Goal: Task Accomplishment & Management: Manage account settings

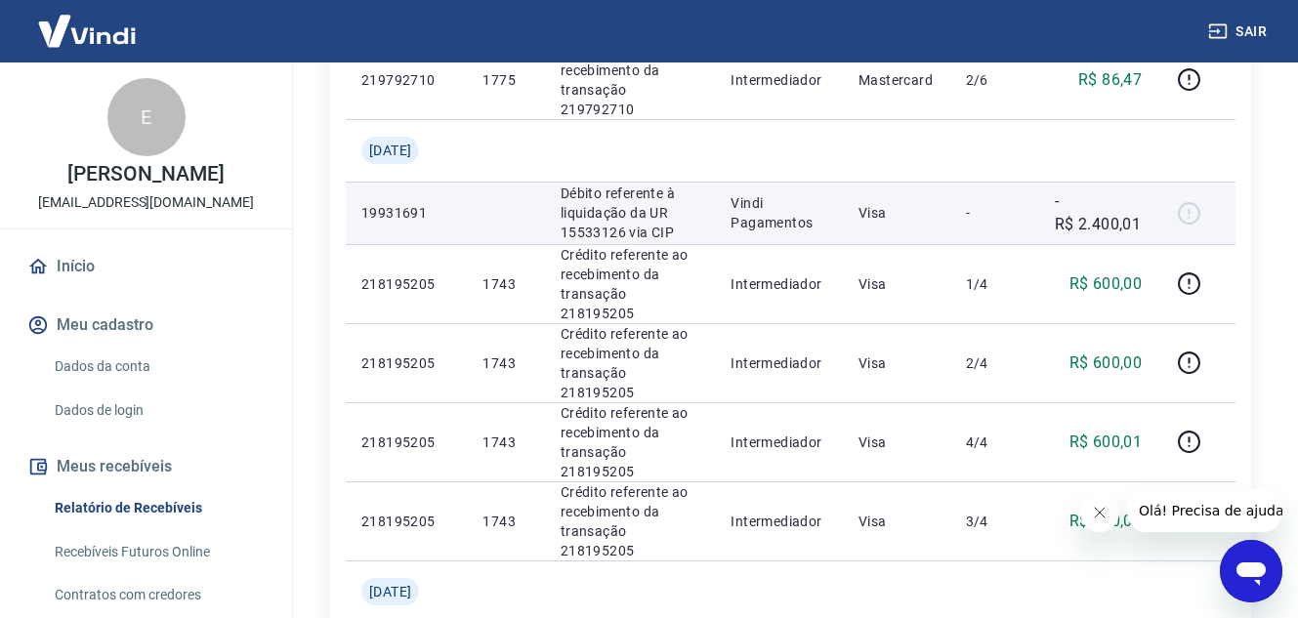
scroll to position [1465, 0]
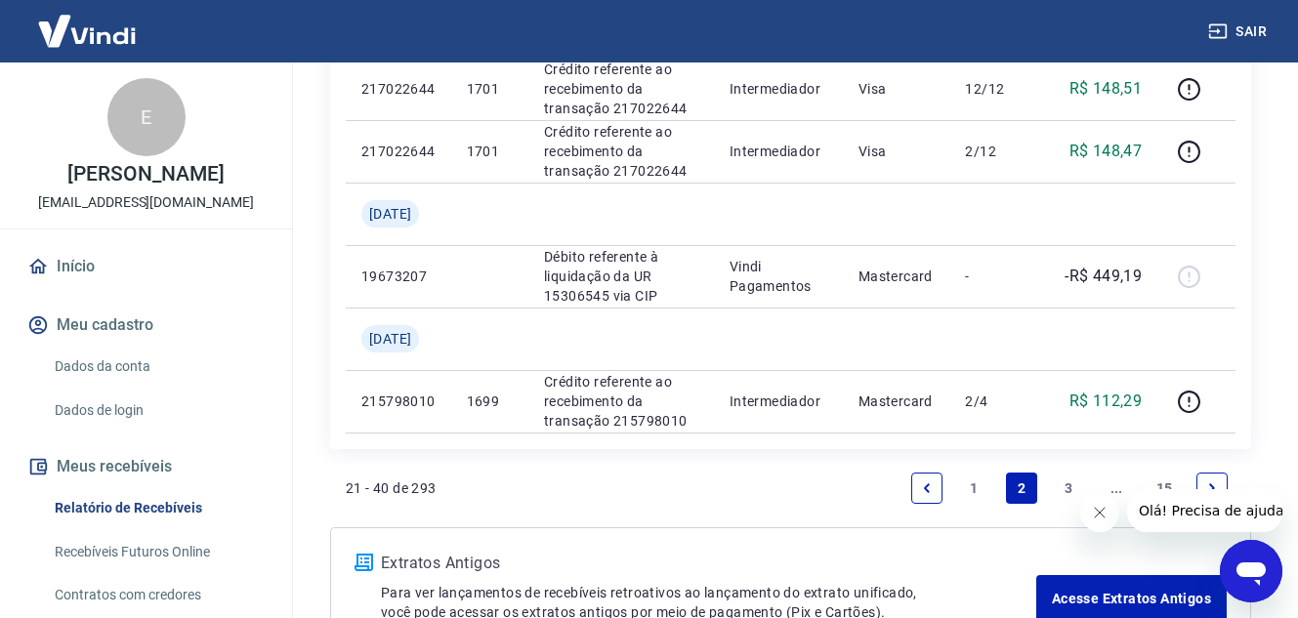
scroll to position [1563, 0]
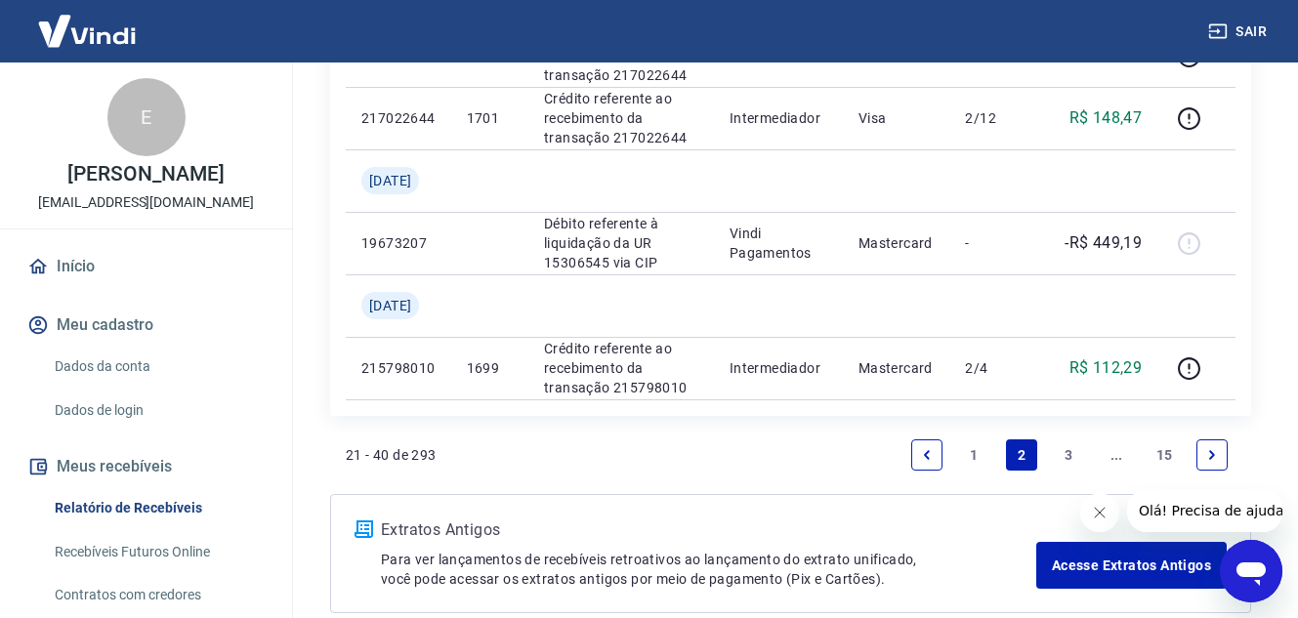
click at [1067, 457] on link "3" at bounding box center [1069, 455] width 31 height 31
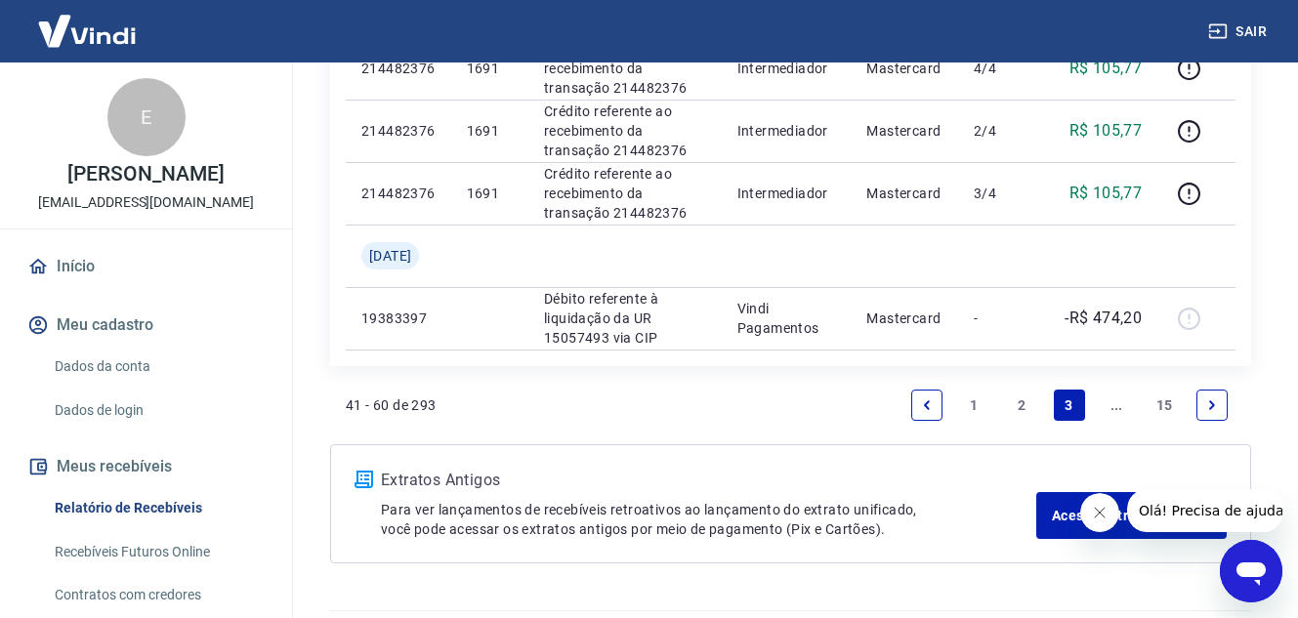
scroll to position [1563, 0]
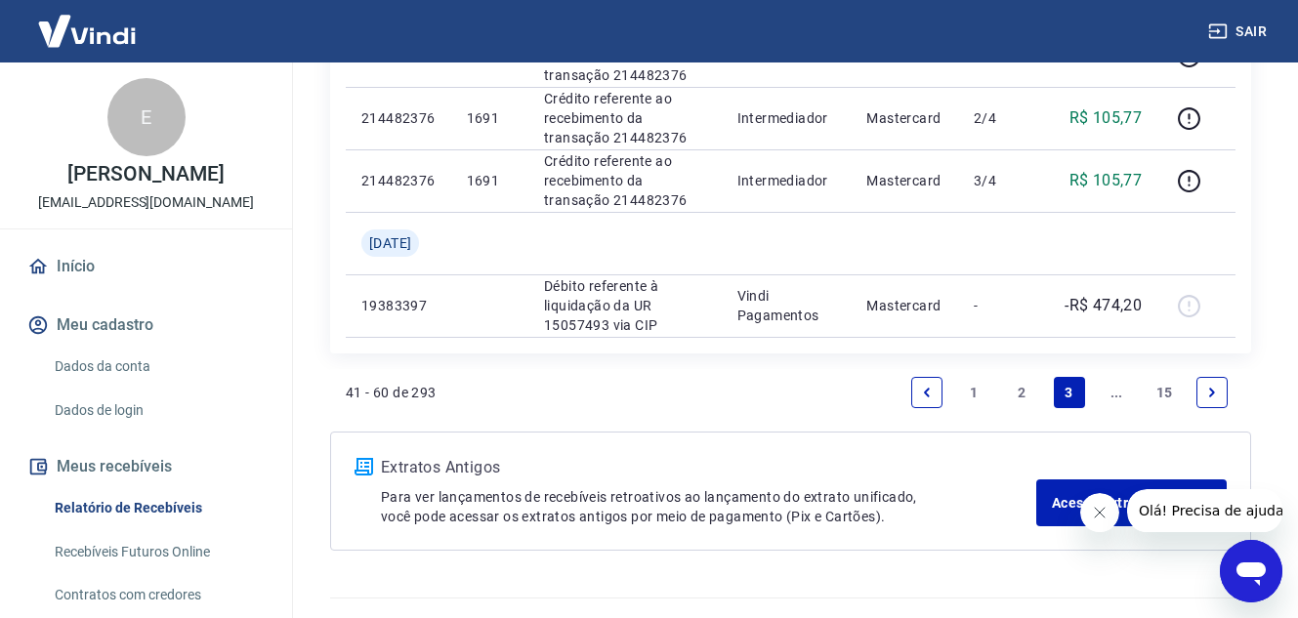
click at [1212, 397] on icon "Next page" at bounding box center [1212, 393] width 14 height 14
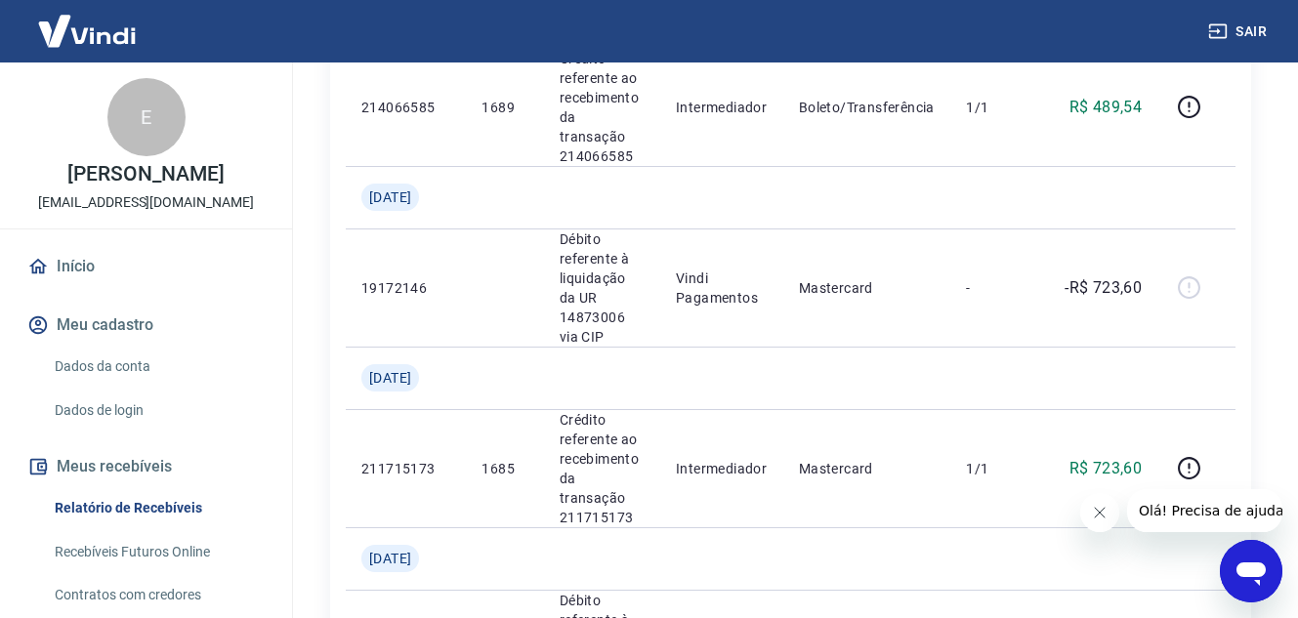
scroll to position [782, 0]
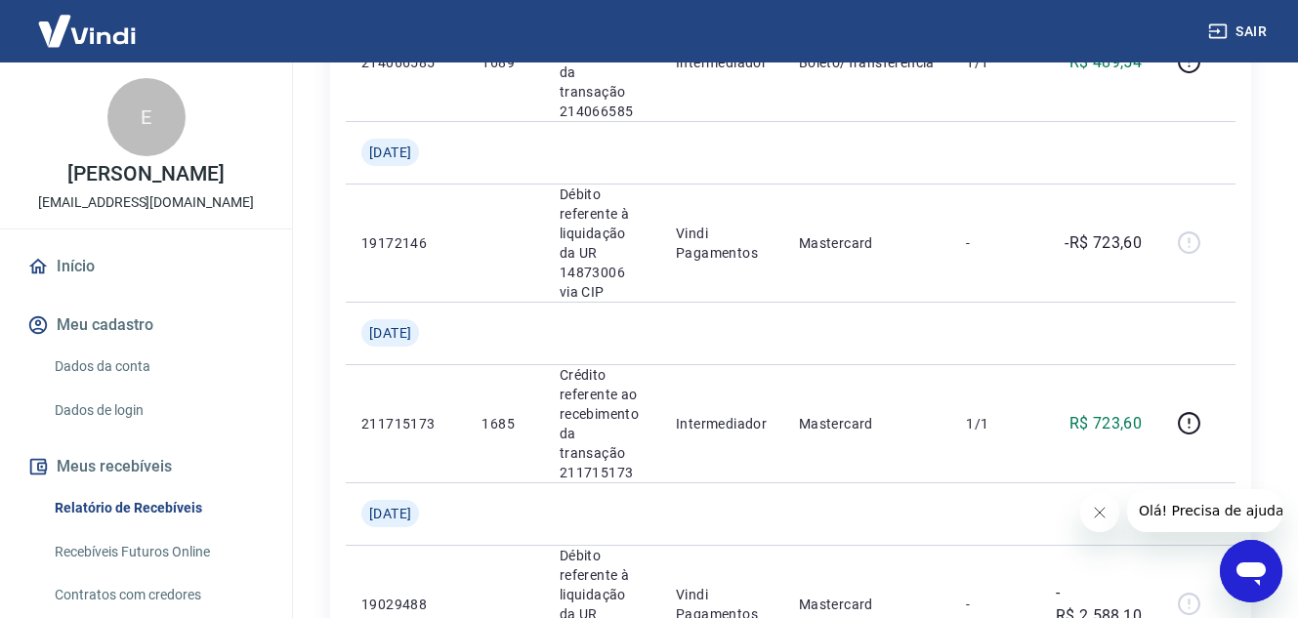
click at [1247, 28] on button "Sair" at bounding box center [1240, 32] width 70 height 36
